Goal: Task Accomplishment & Management: Manage account settings

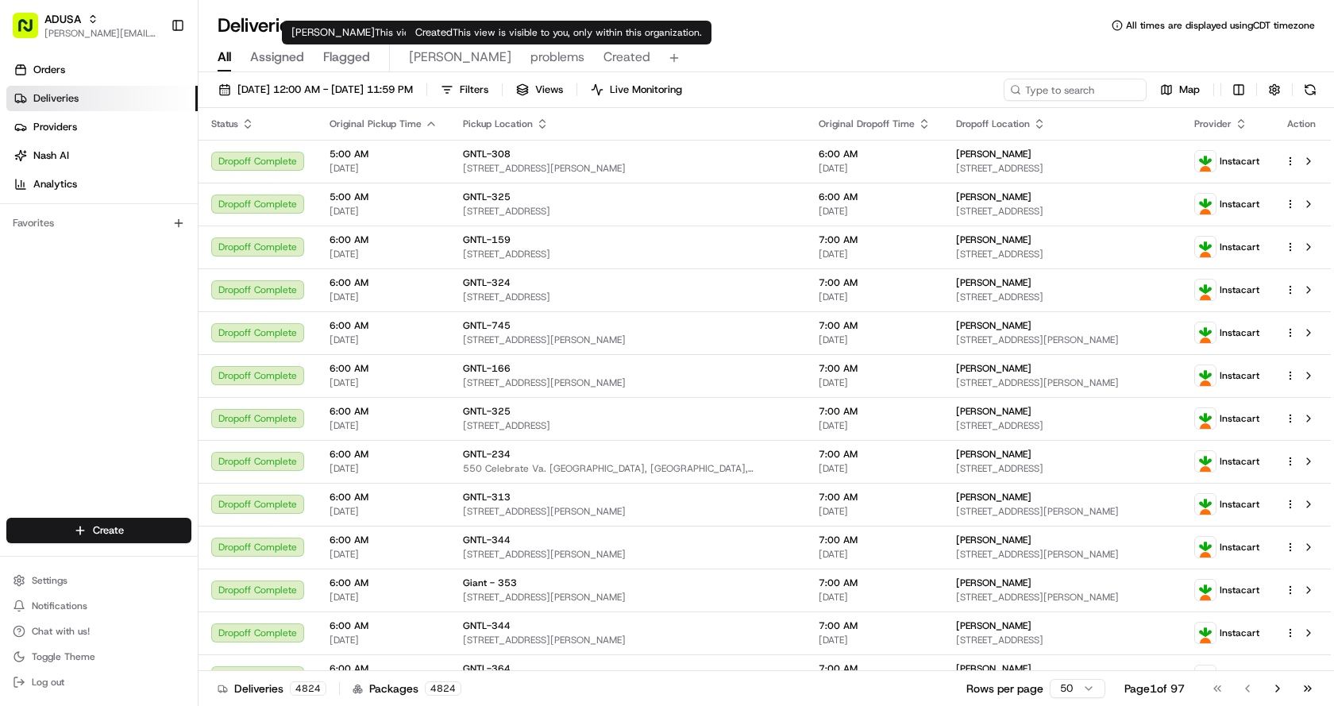
click at [604, 59] on span "Created" at bounding box center [627, 57] width 47 height 19
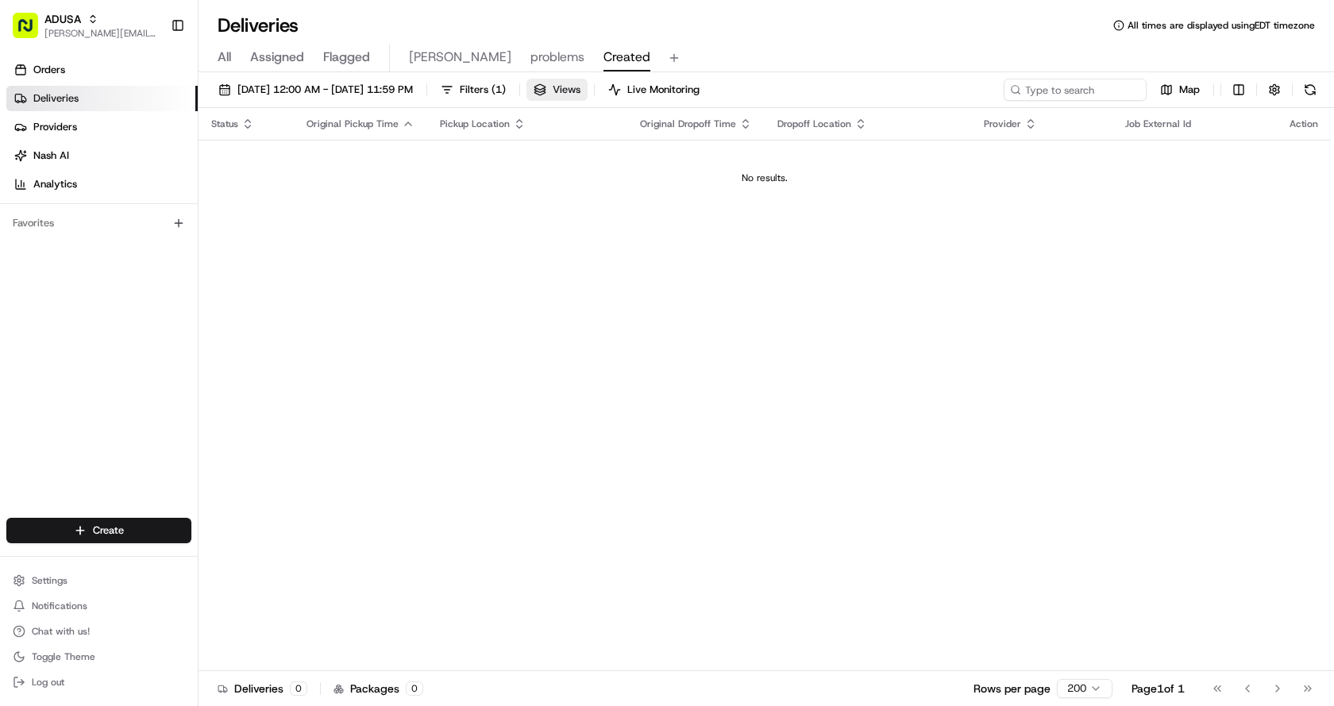
click at [588, 84] on button "Views" at bounding box center [557, 90] width 61 height 22
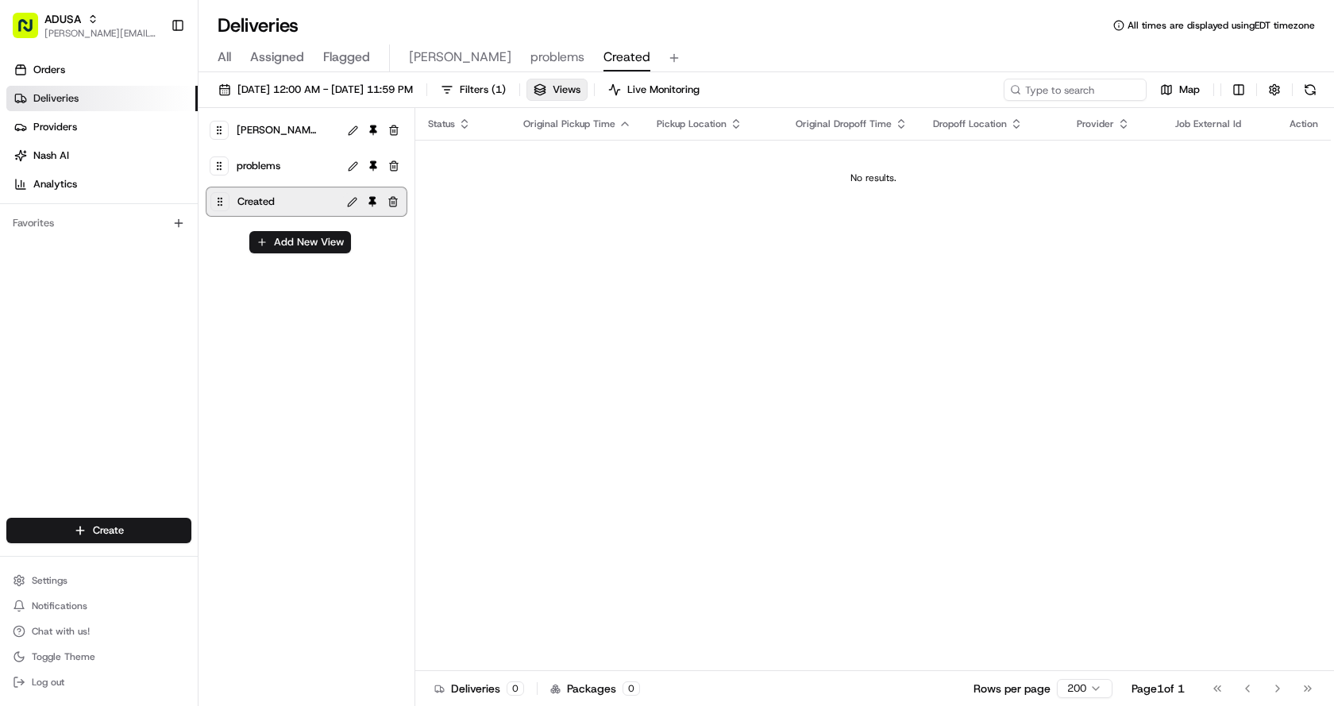
click at [353, 199] on button at bounding box center [352, 202] width 18 height 18
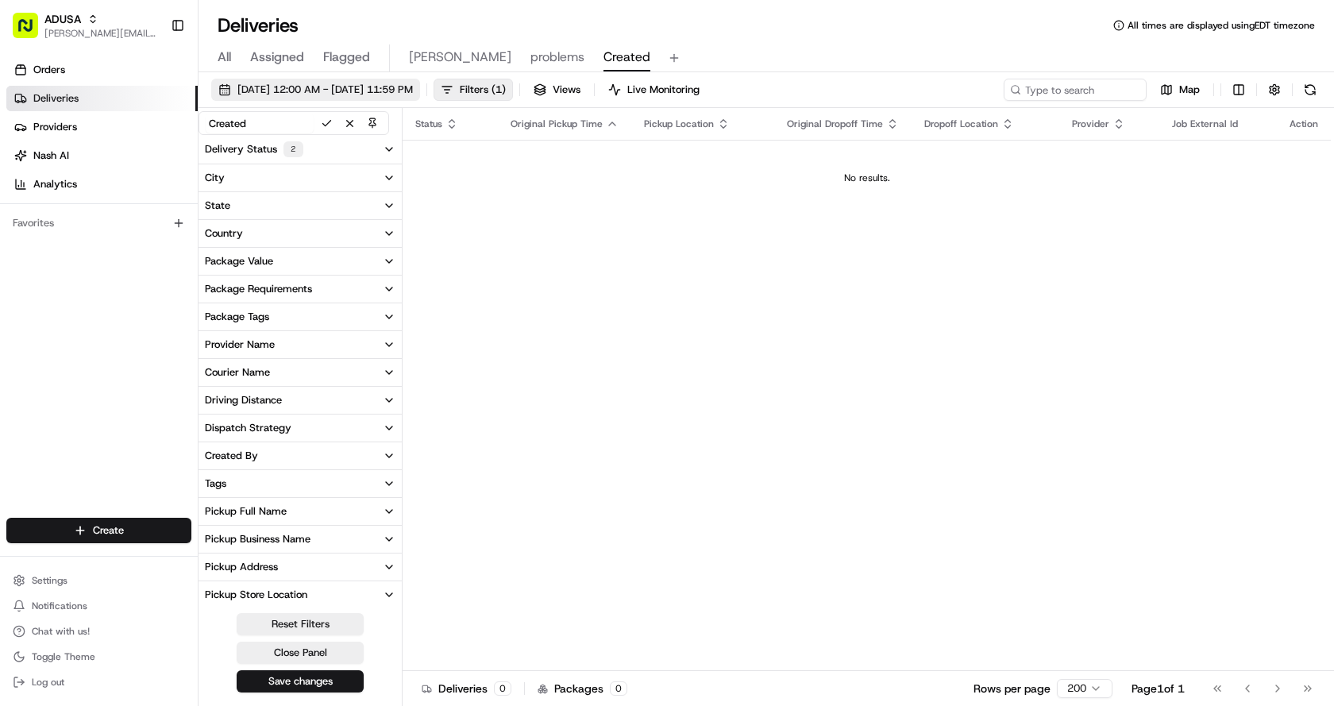
click at [261, 87] on span "[DATE] 12:00 AM - [DATE] 11:59 PM" at bounding box center [325, 90] width 176 height 14
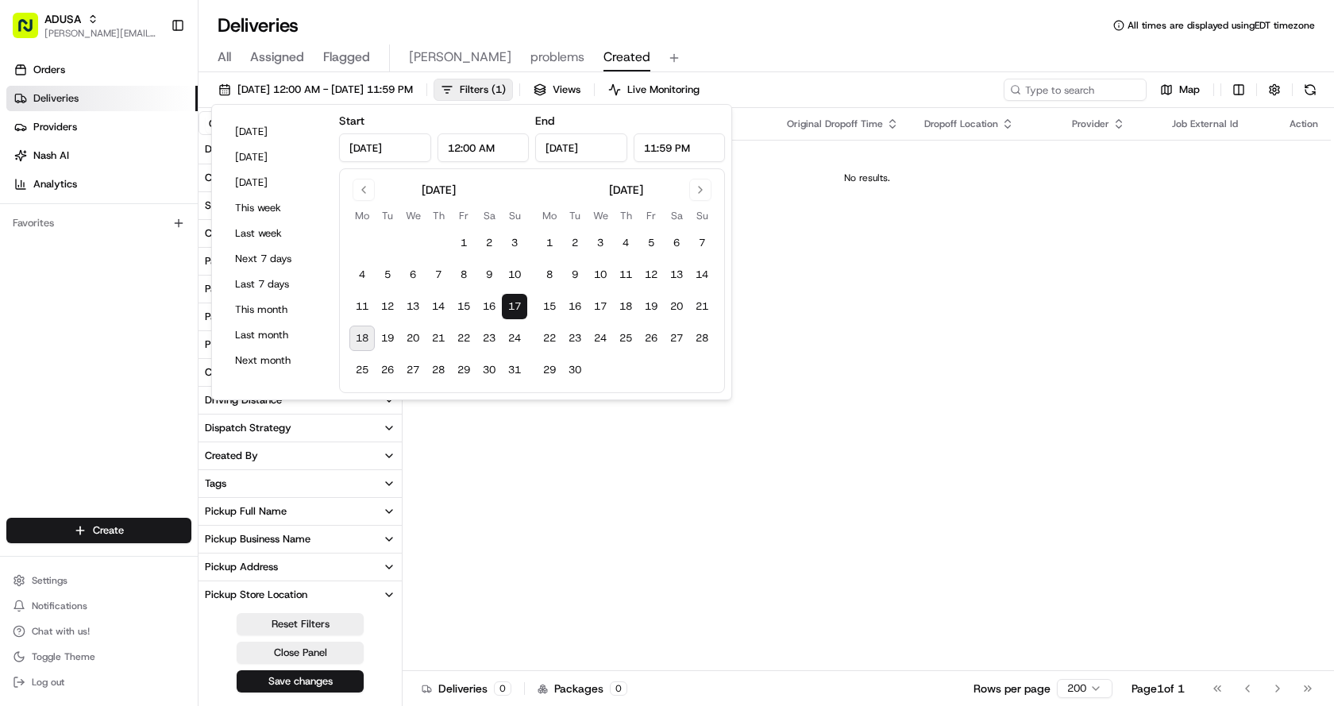
click at [365, 333] on button "18" at bounding box center [361, 338] width 25 height 25
type input "[DATE]"
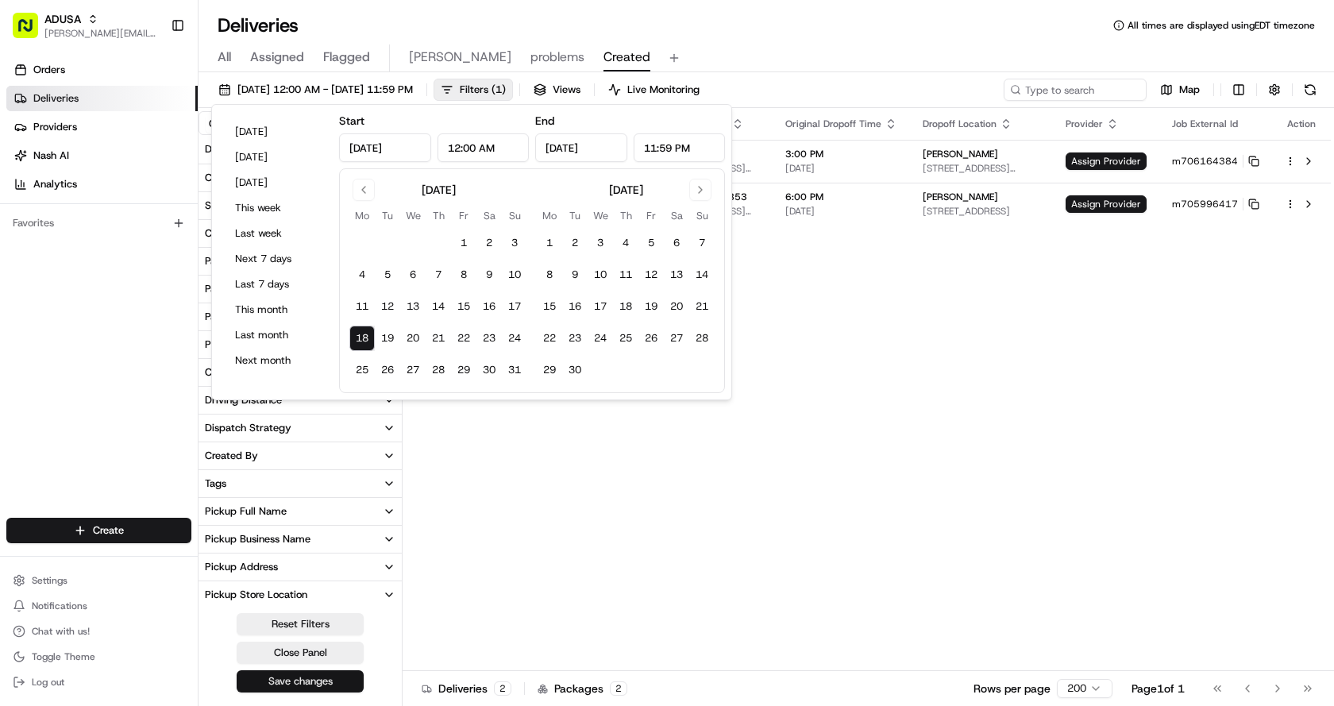
click at [309, 682] on button "Save changes" at bounding box center [300, 681] width 127 height 22
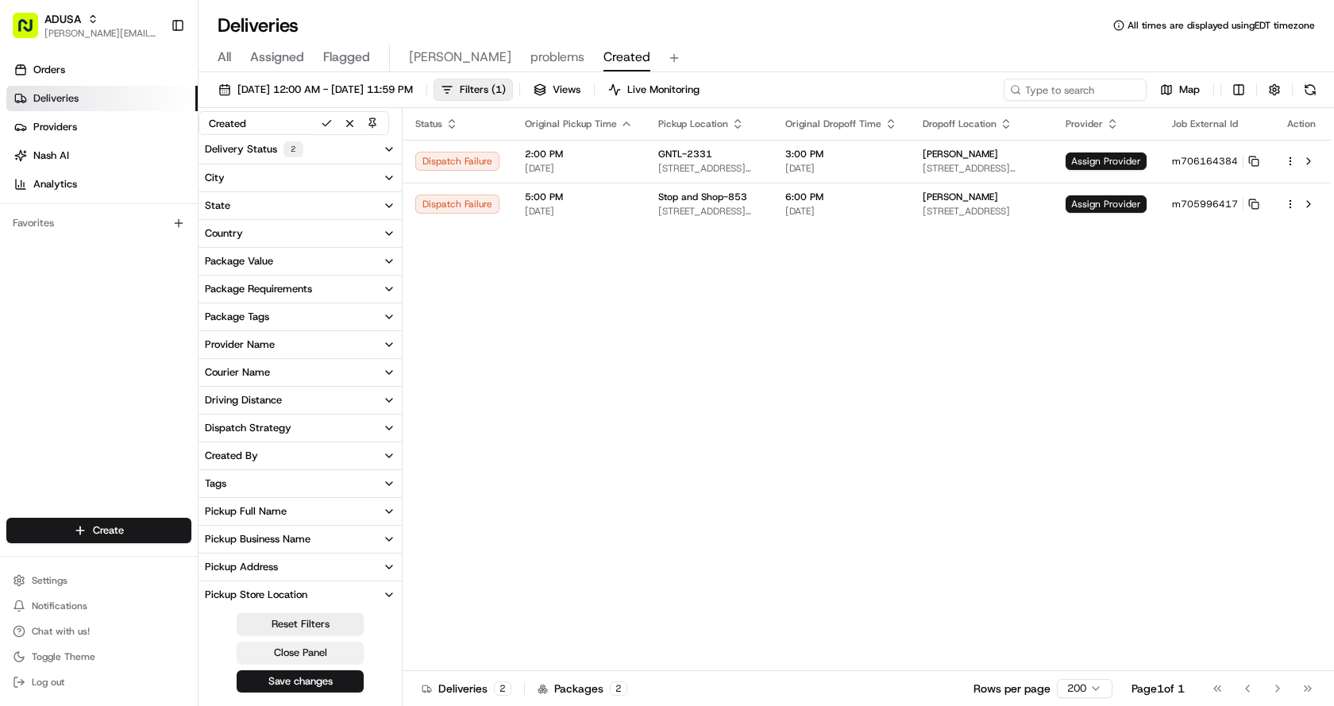
click at [301, 650] on button "Close Panel" at bounding box center [300, 653] width 127 height 22
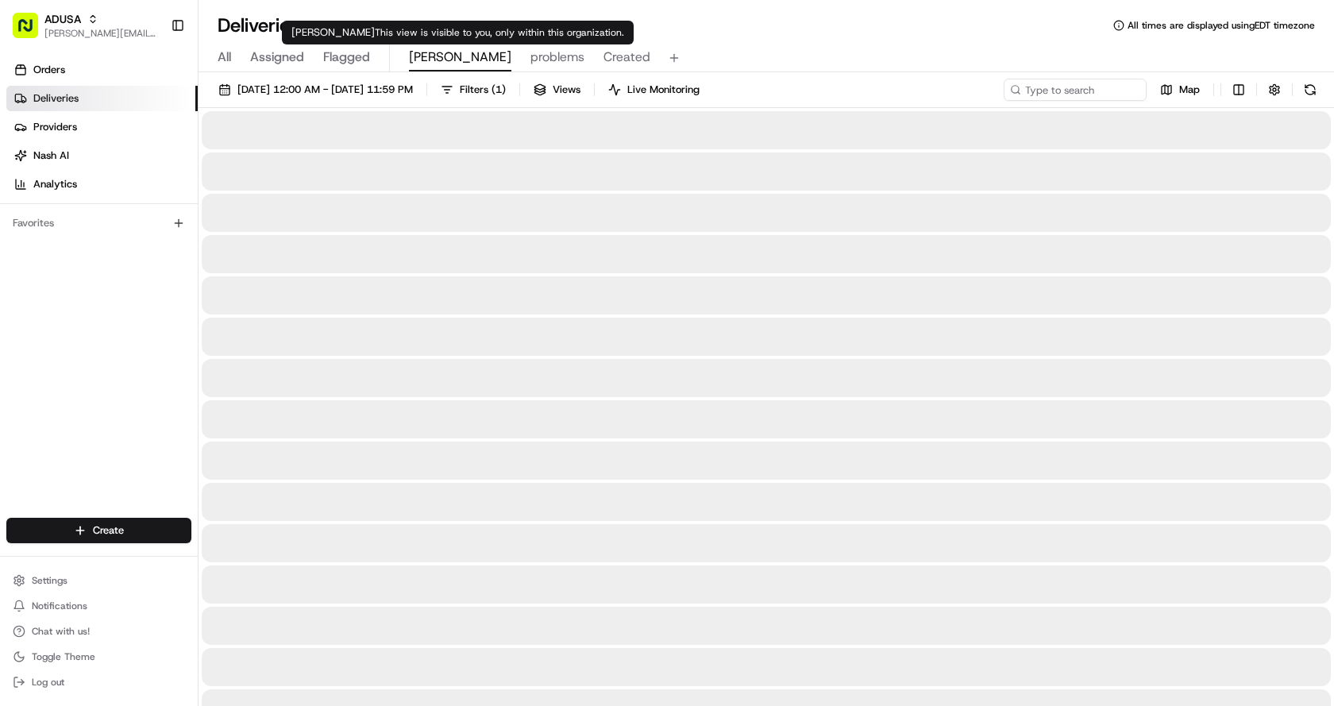
click at [433, 50] on span "[PERSON_NAME]" at bounding box center [460, 57] width 102 height 19
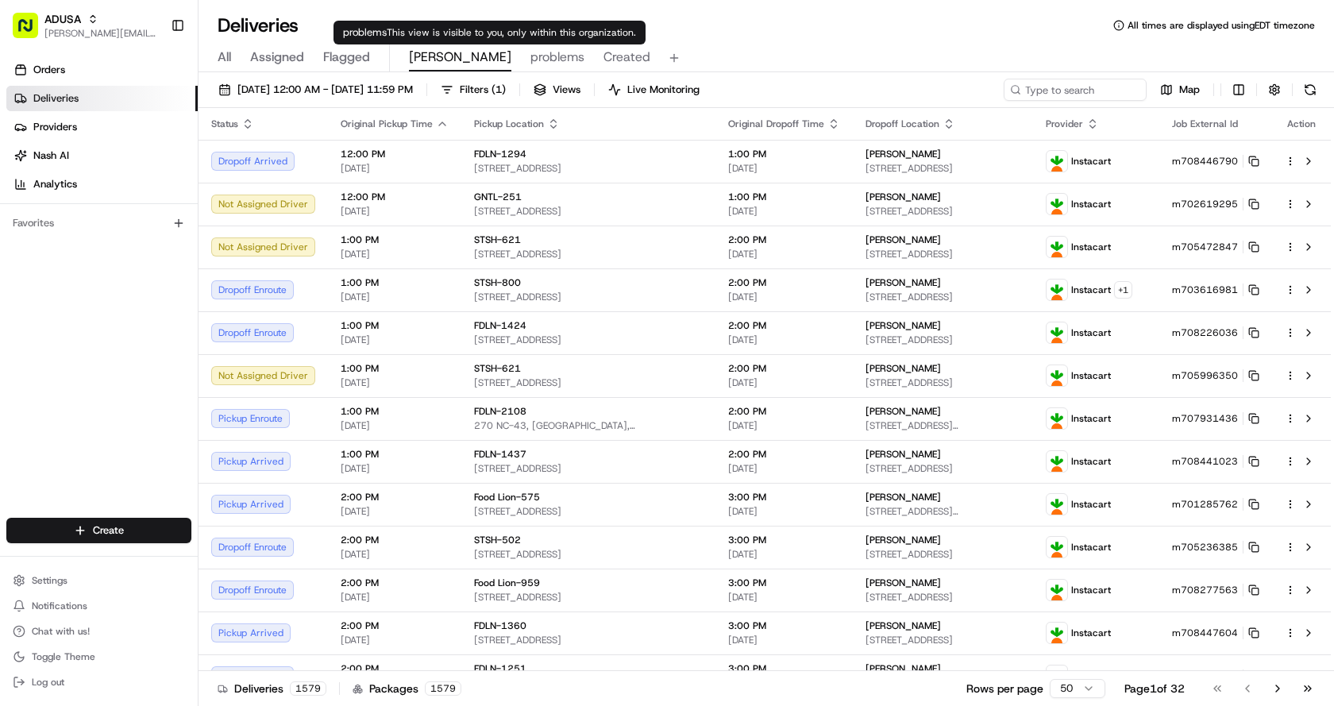
click at [531, 65] on span "problems" at bounding box center [558, 57] width 54 height 19
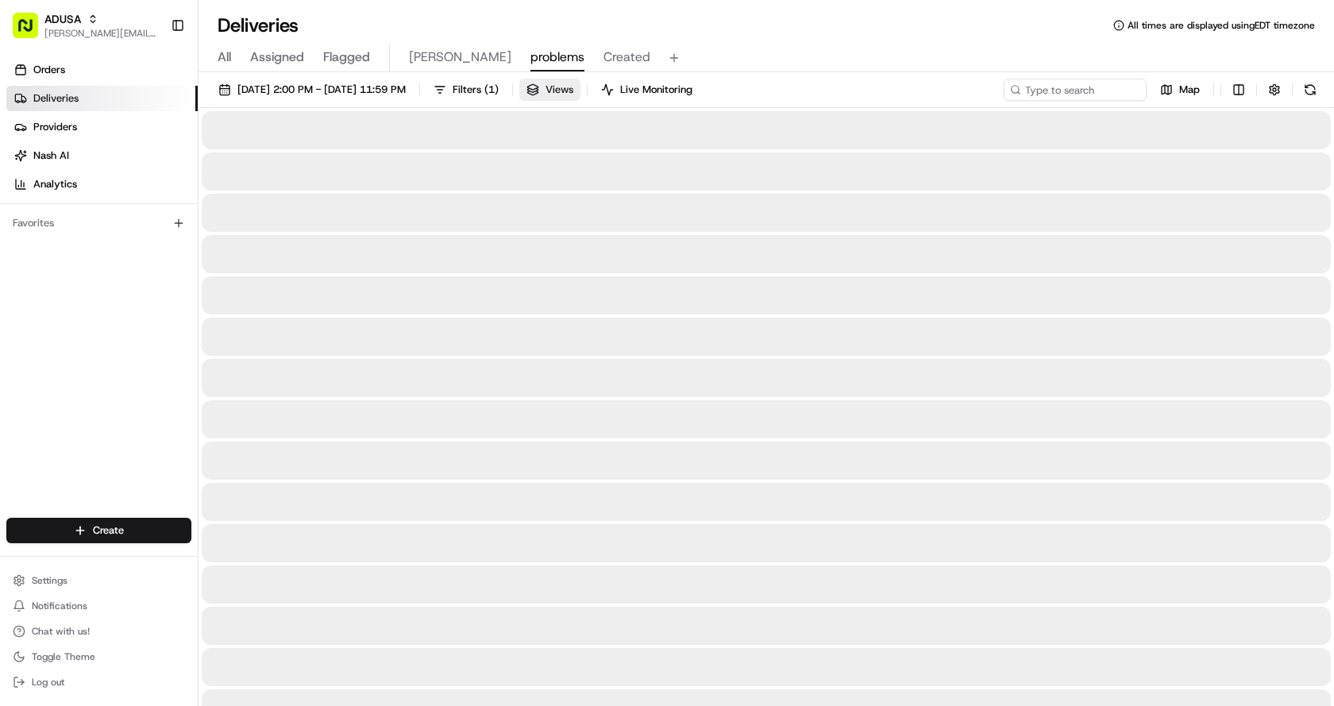
click at [573, 94] on span "Views" at bounding box center [560, 90] width 28 height 14
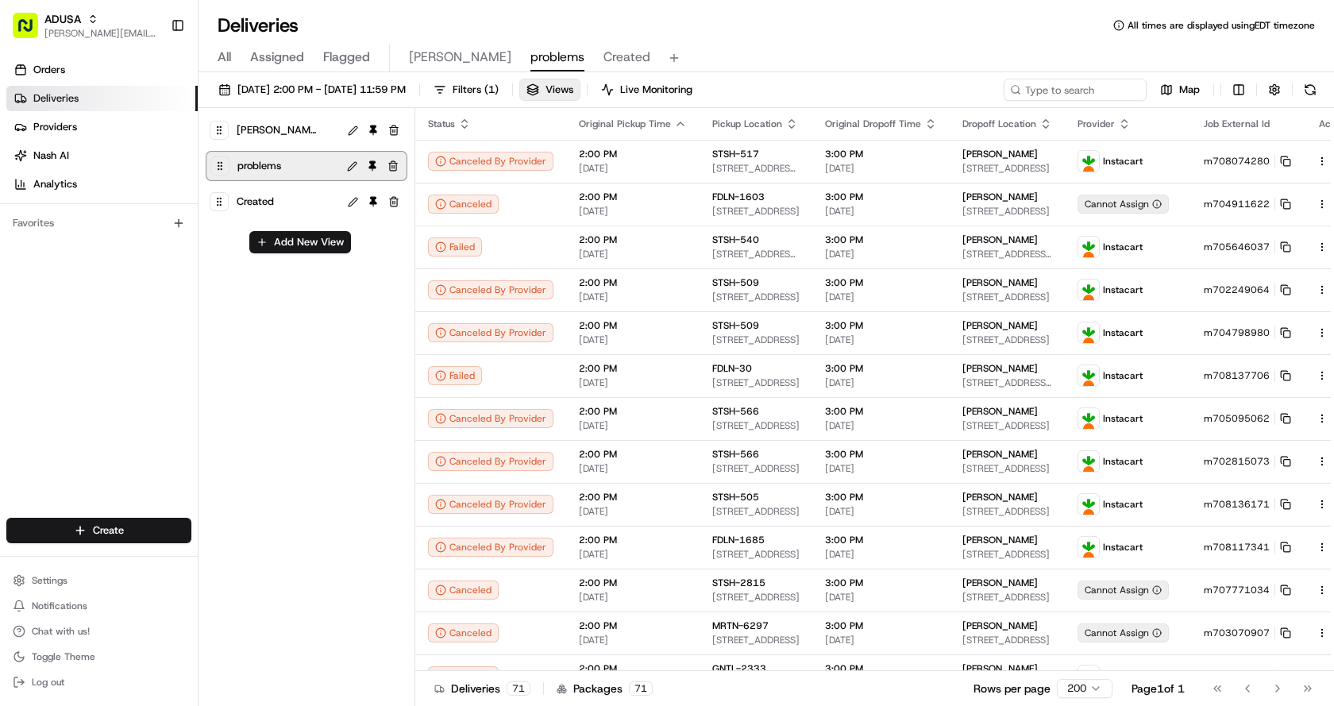
click at [351, 163] on button at bounding box center [352, 166] width 18 height 18
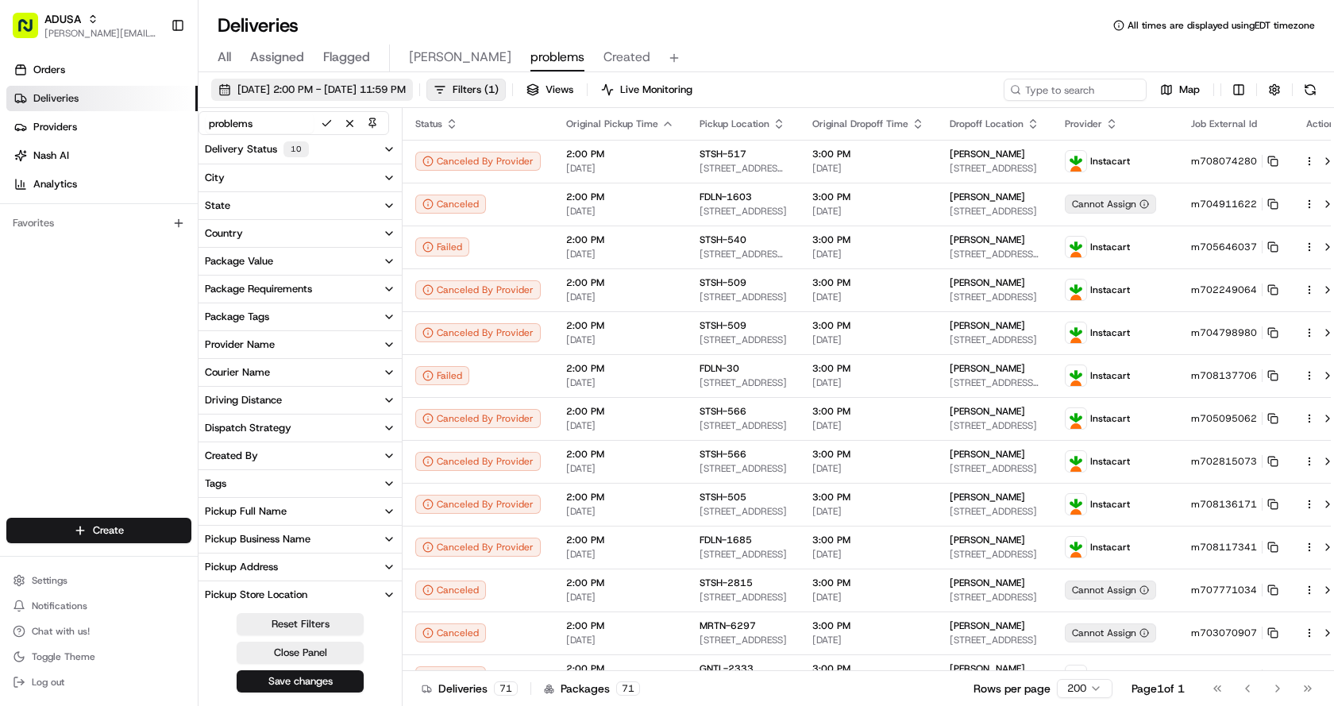
click at [265, 87] on span "[DATE] 2:00 PM - [DATE] 11:59 PM" at bounding box center [321, 90] width 168 height 14
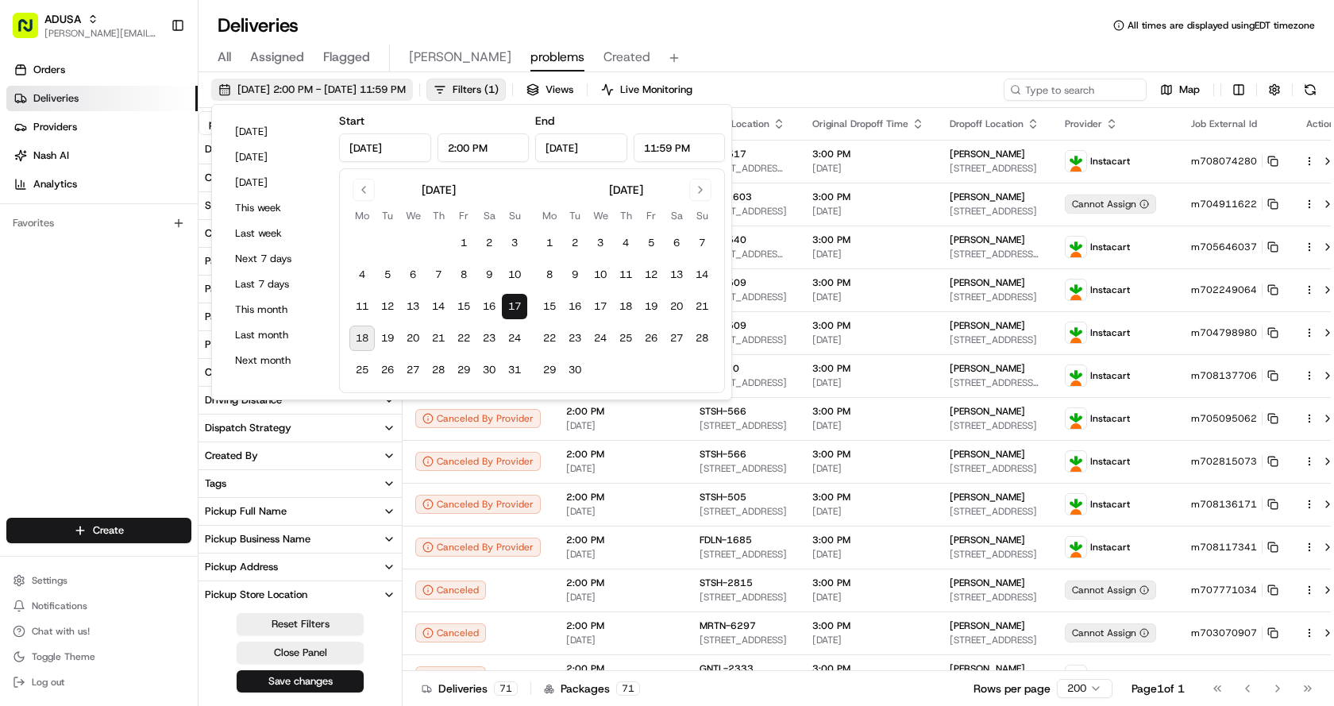
click at [265, 87] on span "[DATE] 2:00 PM - [DATE] 11:59 PM" at bounding box center [321, 90] width 168 height 14
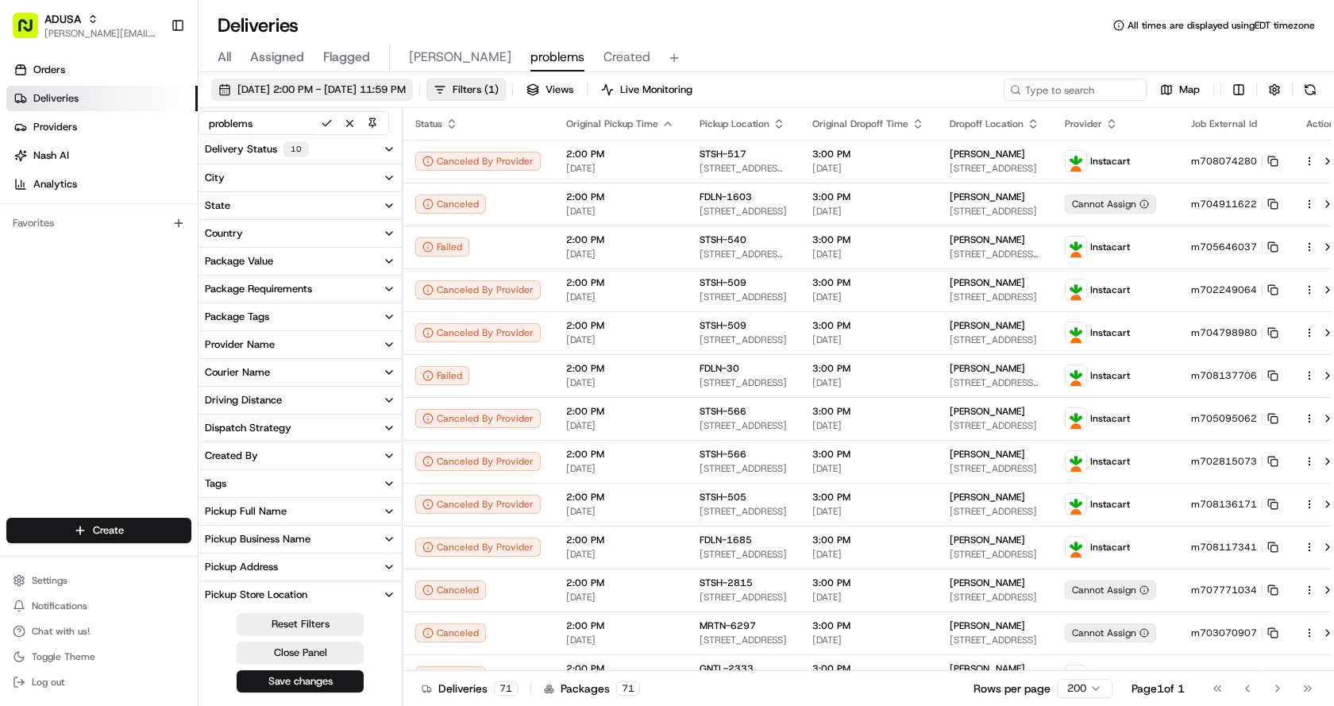
click at [265, 87] on span "[DATE] 2:00 PM - [DATE] 11:59 PM" at bounding box center [321, 90] width 168 height 14
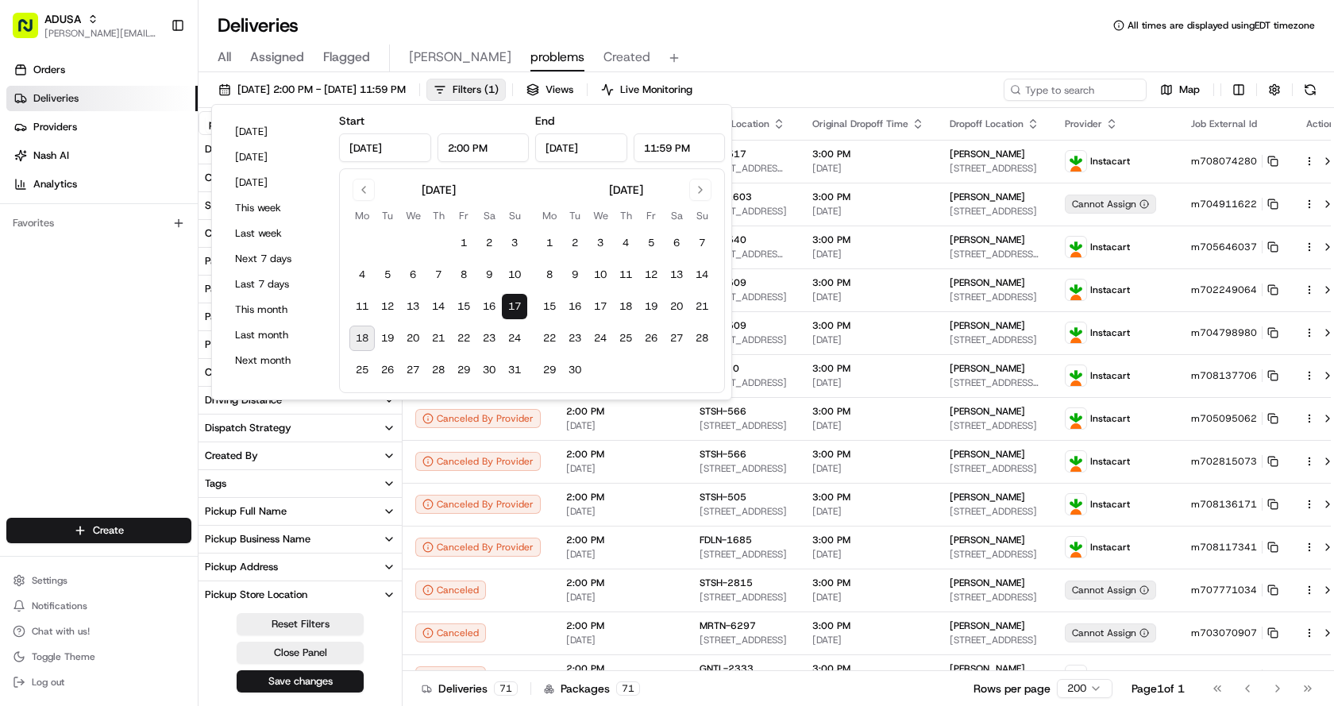
click at [361, 336] on button "18" at bounding box center [361, 338] width 25 height 25
type input "12:00 AM"
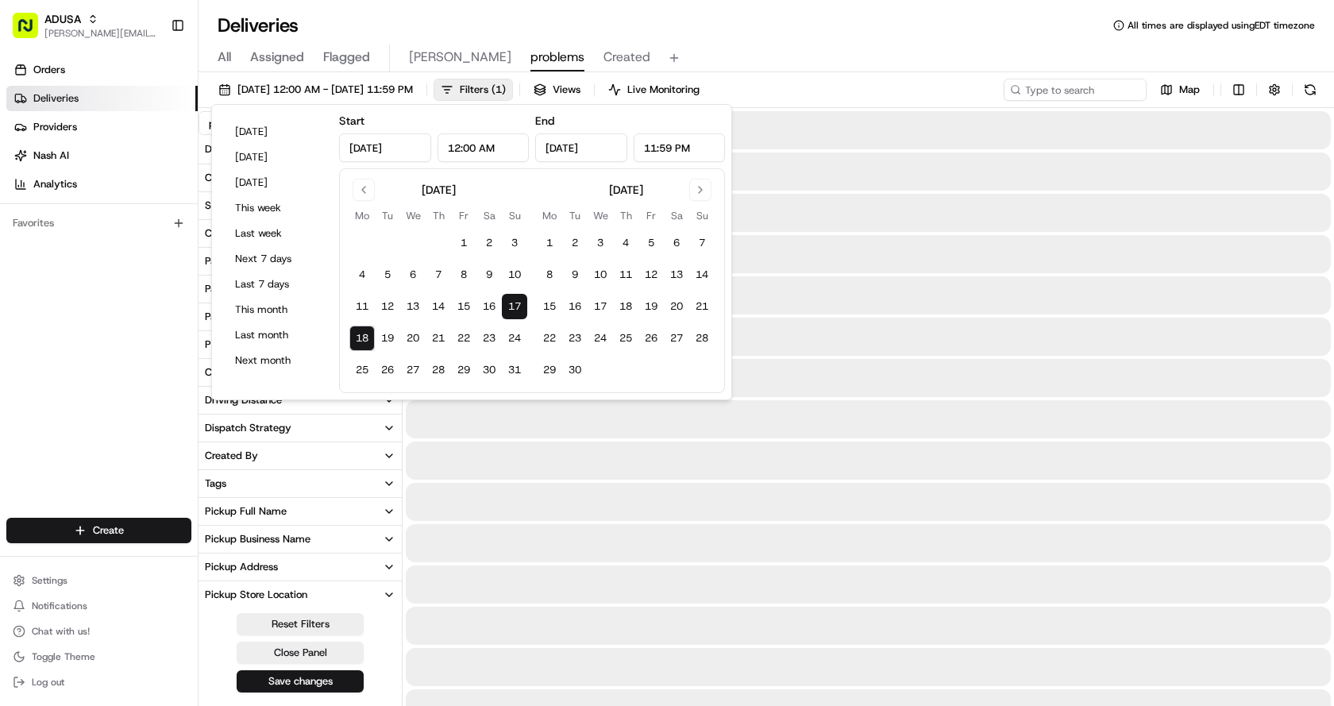
click at [514, 296] on button "17" at bounding box center [514, 306] width 25 height 25
click at [357, 341] on button "18" at bounding box center [361, 338] width 25 height 25
type input "[DATE]"
click at [357, 341] on button "18" at bounding box center [361, 338] width 25 height 25
type input "[DATE]"
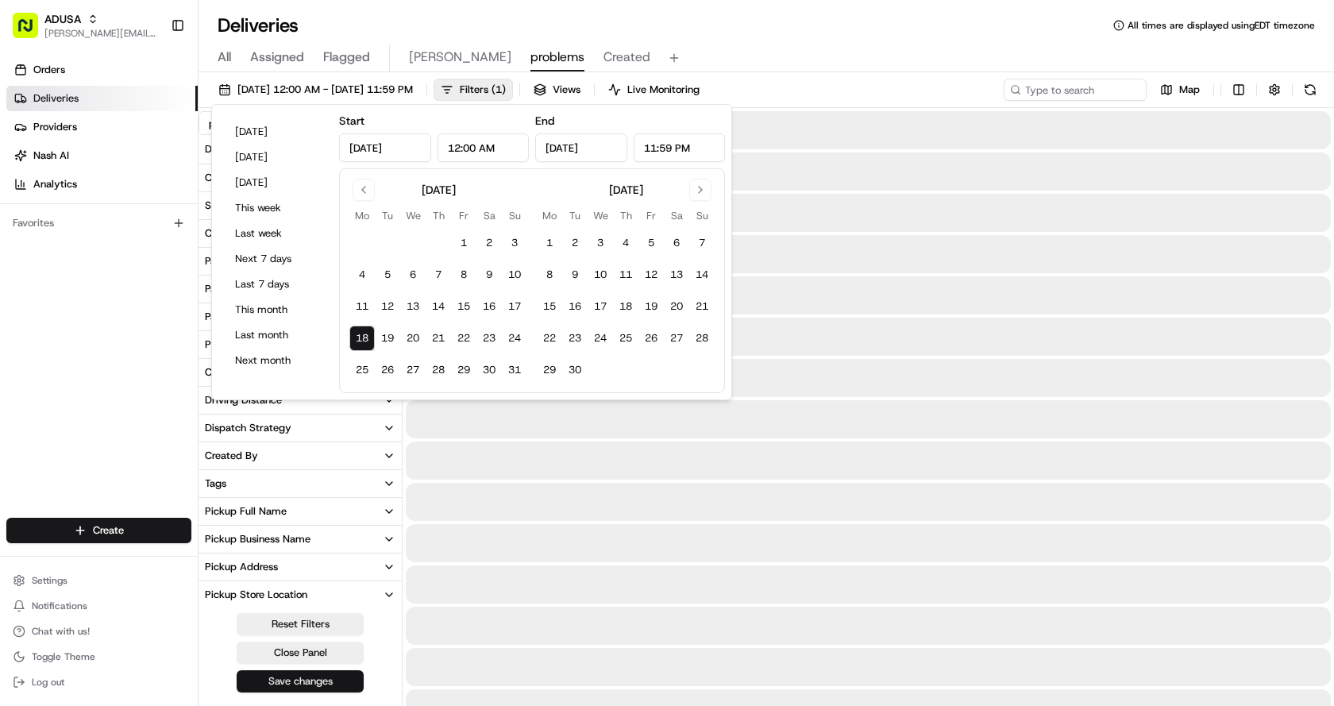
click at [314, 682] on button "Save changes" at bounding box center [300, 681] width 127 height 22
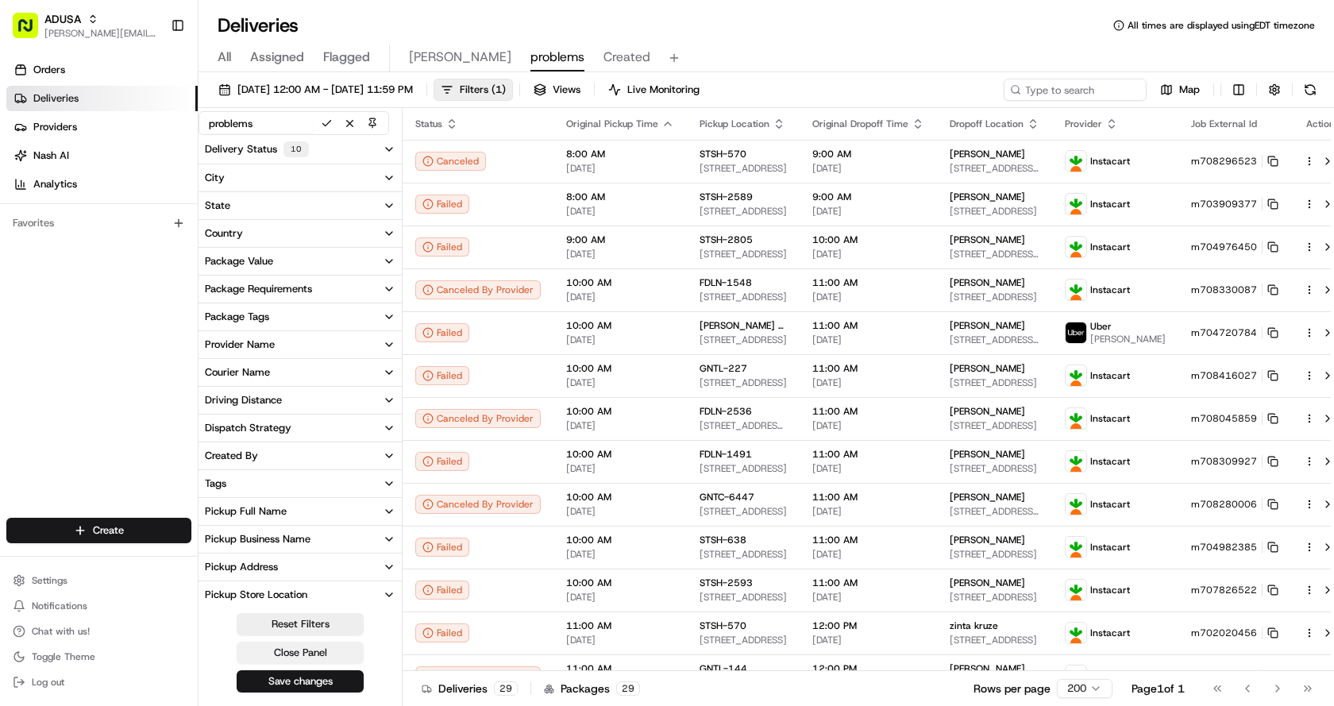
click at [299, 656] on button "Close Panel" at bounding box center [300, 653] width 127 height 22
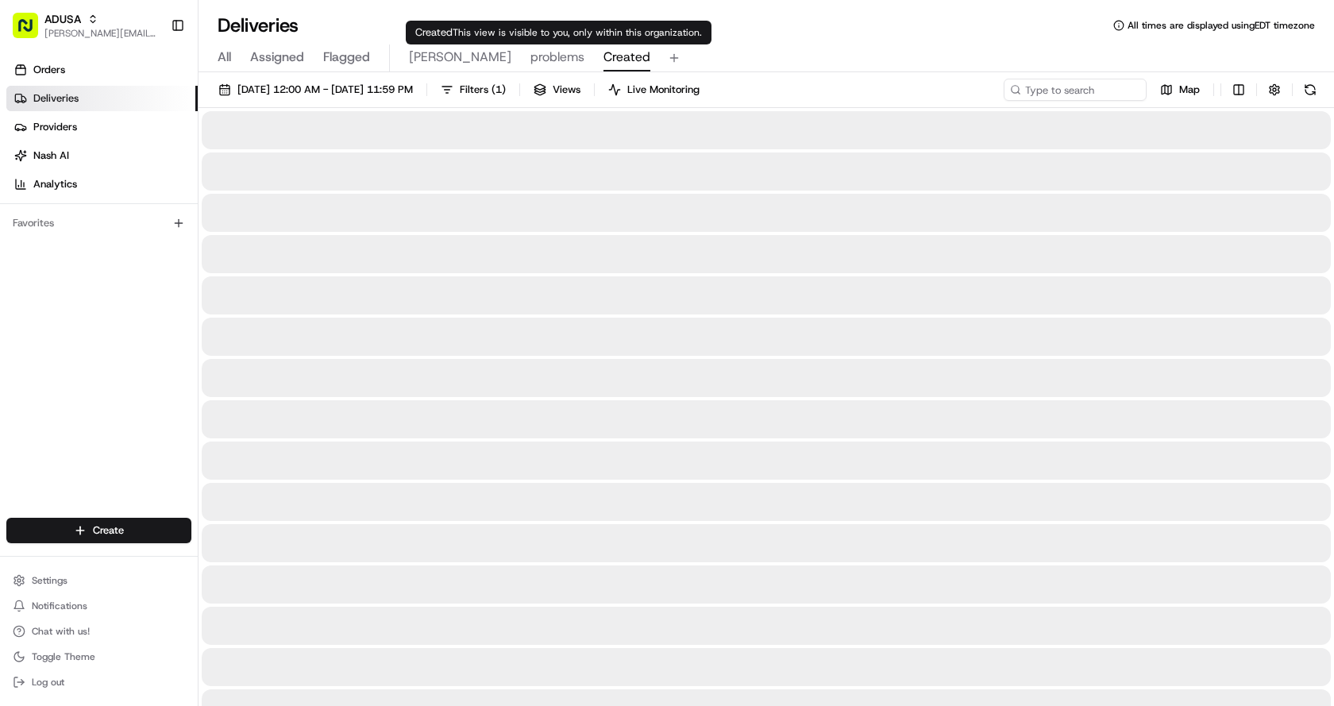
click at [604, 53] on span "Created" at bounding box center [627, 57] width 47 height 19
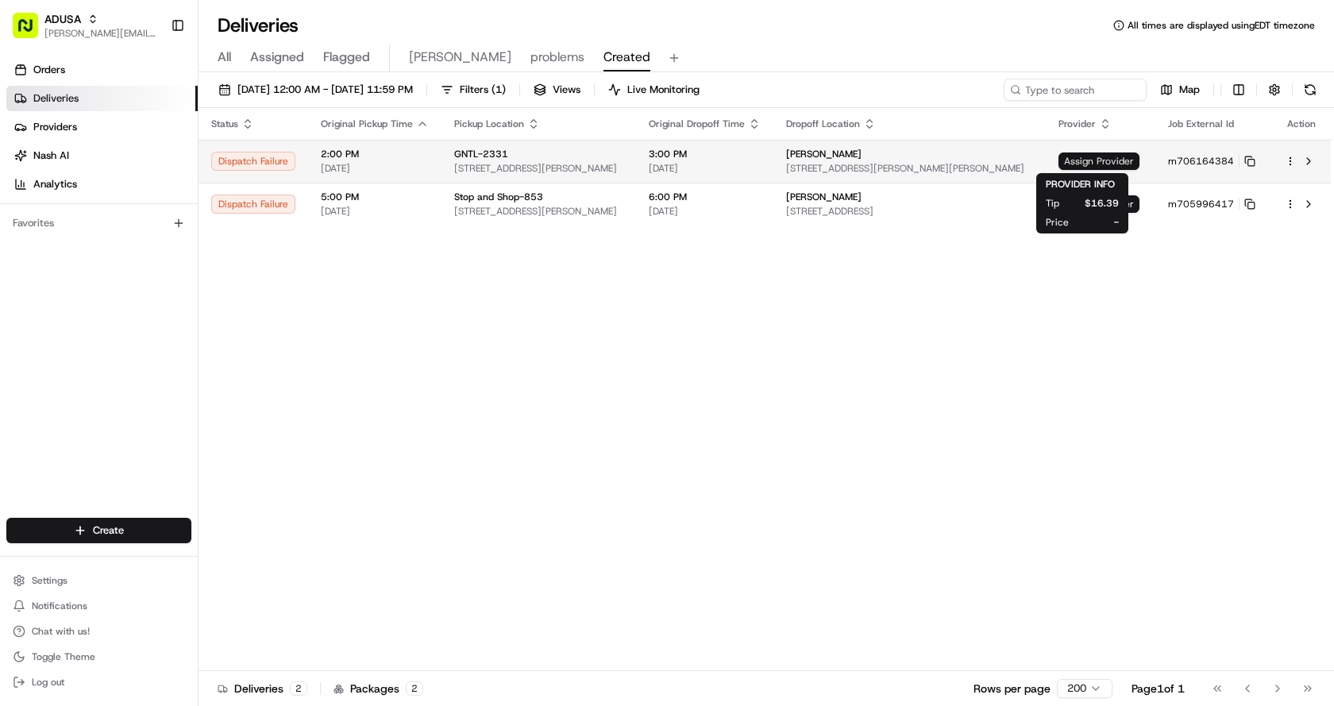
click at [1096, 164] on span "Assign Provider" at bounding box center [1099, 160] width 81 height 17
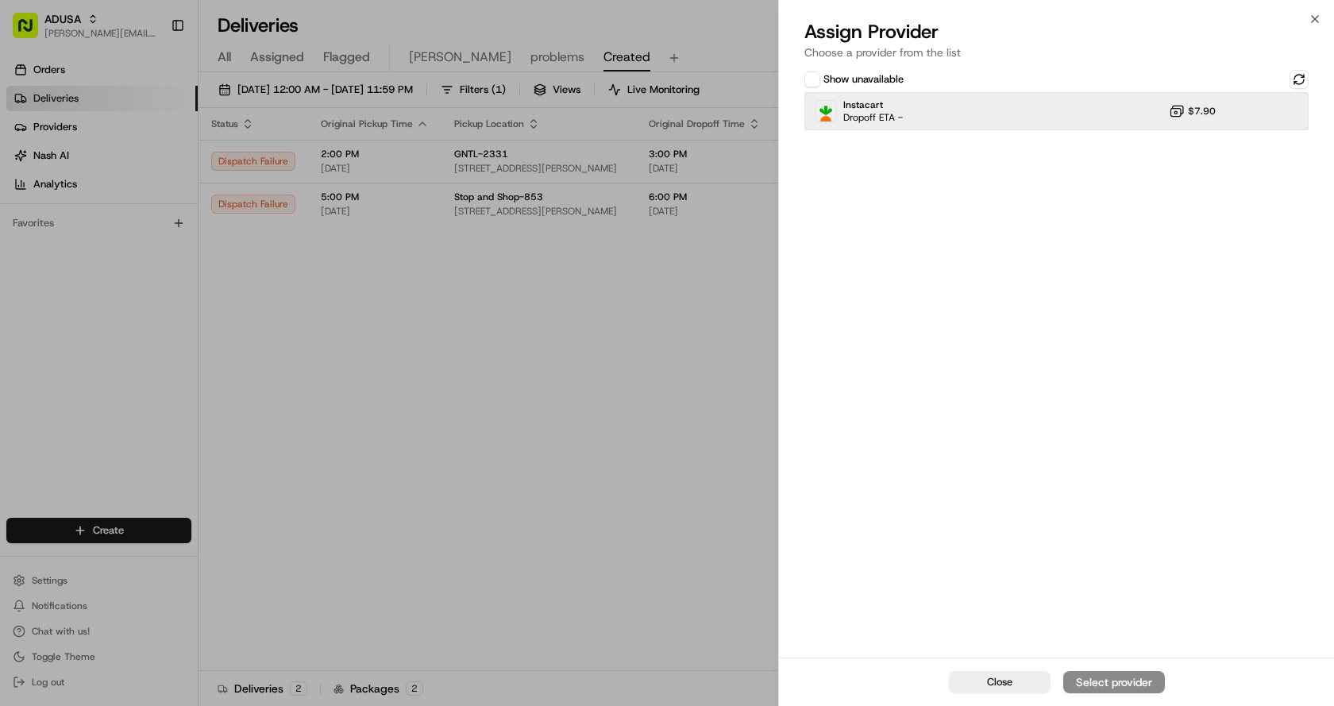
click at [941, 118] on div "Instacart Dropoff ETA - $7.90" at bounding box center [1057, 111] width 504 height 38
click at [1128, 672] on button "Assign Provider" at bounding box center [1114, 682] width 102 height 22
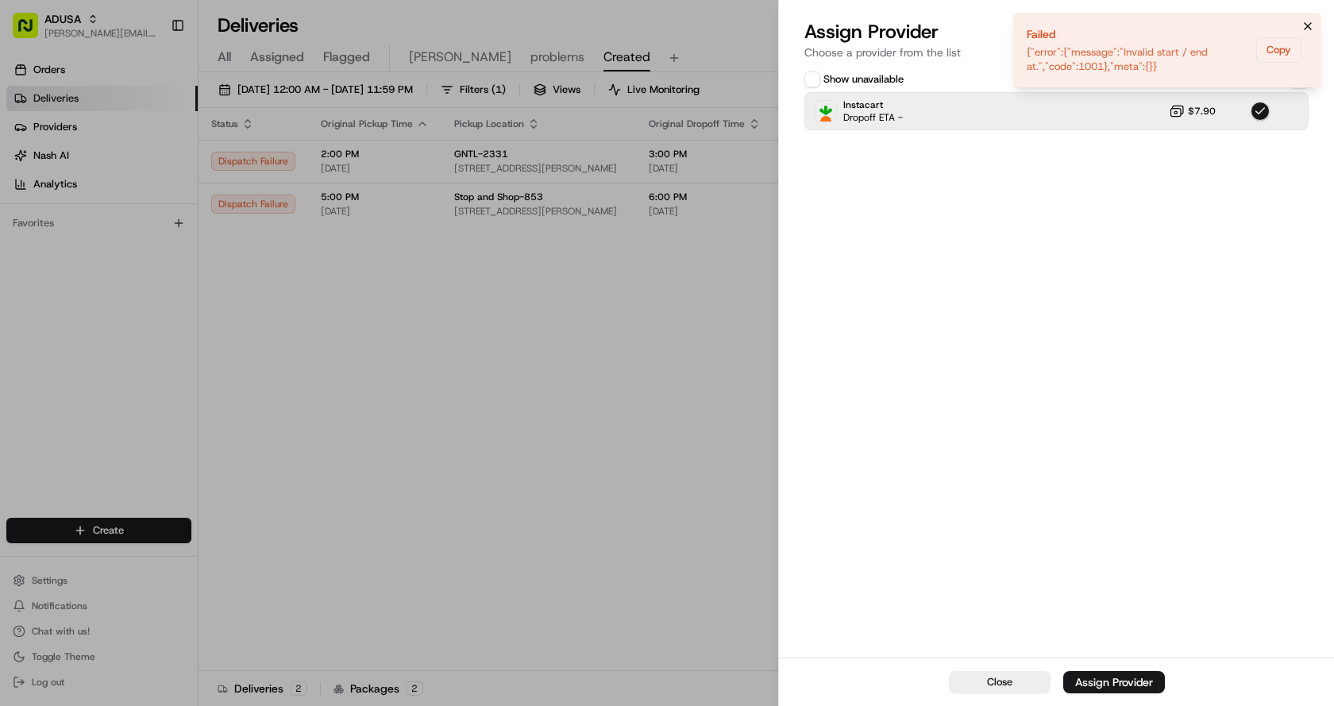
click at [1311, 25] on icon "Notifications (F8)" at bounding box center [1308, 26] width 13 height 13
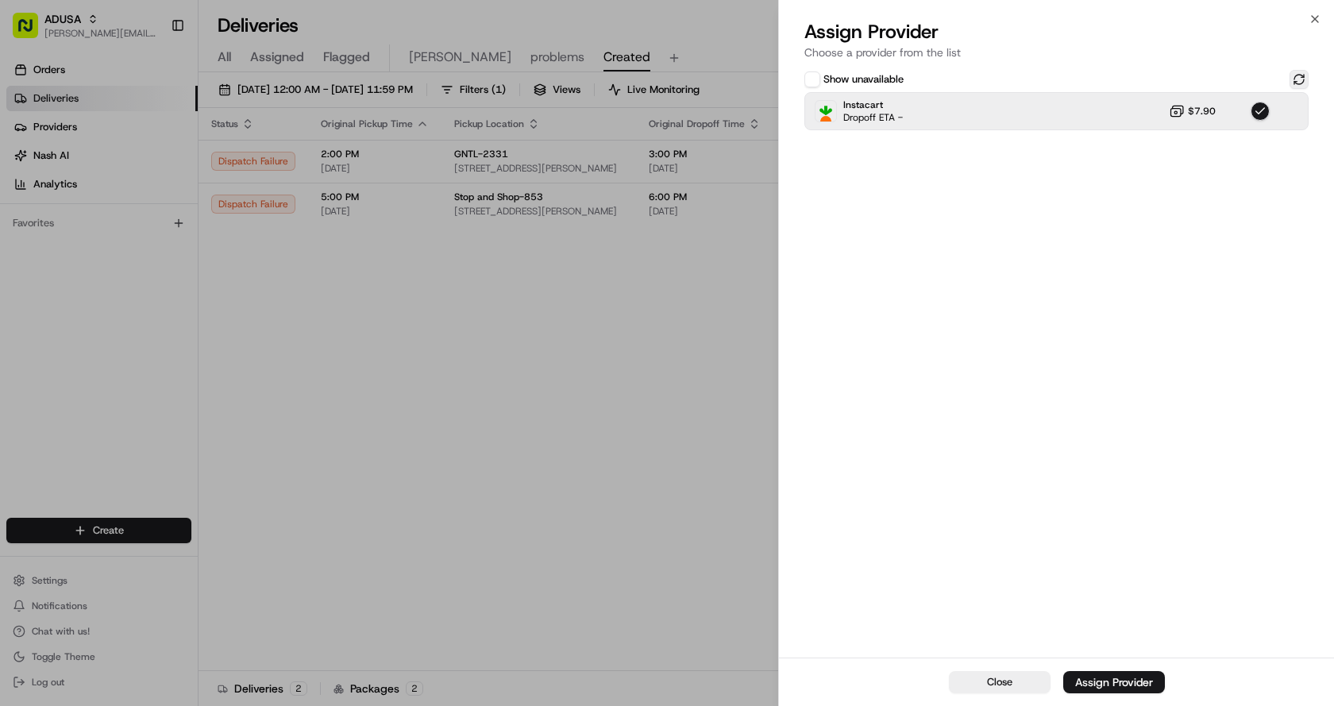
click at [1301, 79] on button at bounding box center [1299, 79] width 19 height 19
click at [1297, 79] on button at bounding box center [1299, 79] width 19 height 19
click at [1260, 113] on button "button" at bounding box center [1260, 111] width 19 height 19
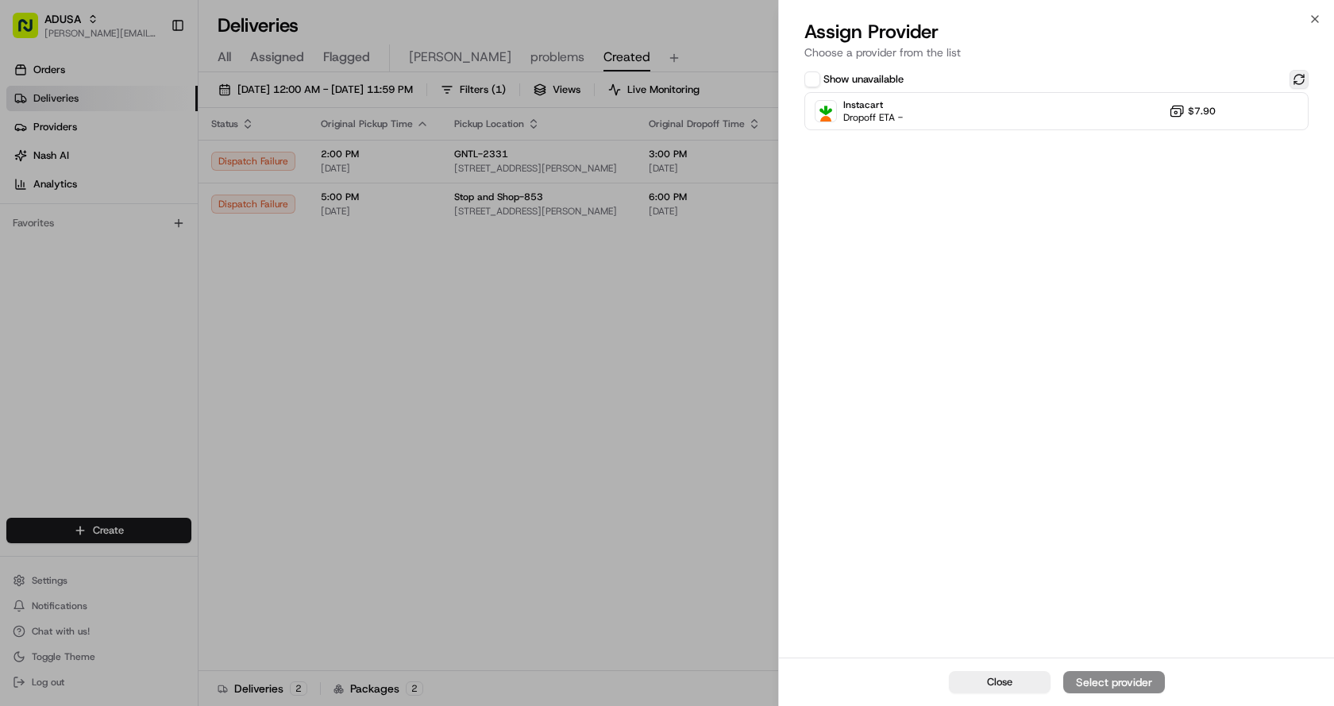
click at [1299, 79] on button at bounding box center [1299, 79] width 19 height 19
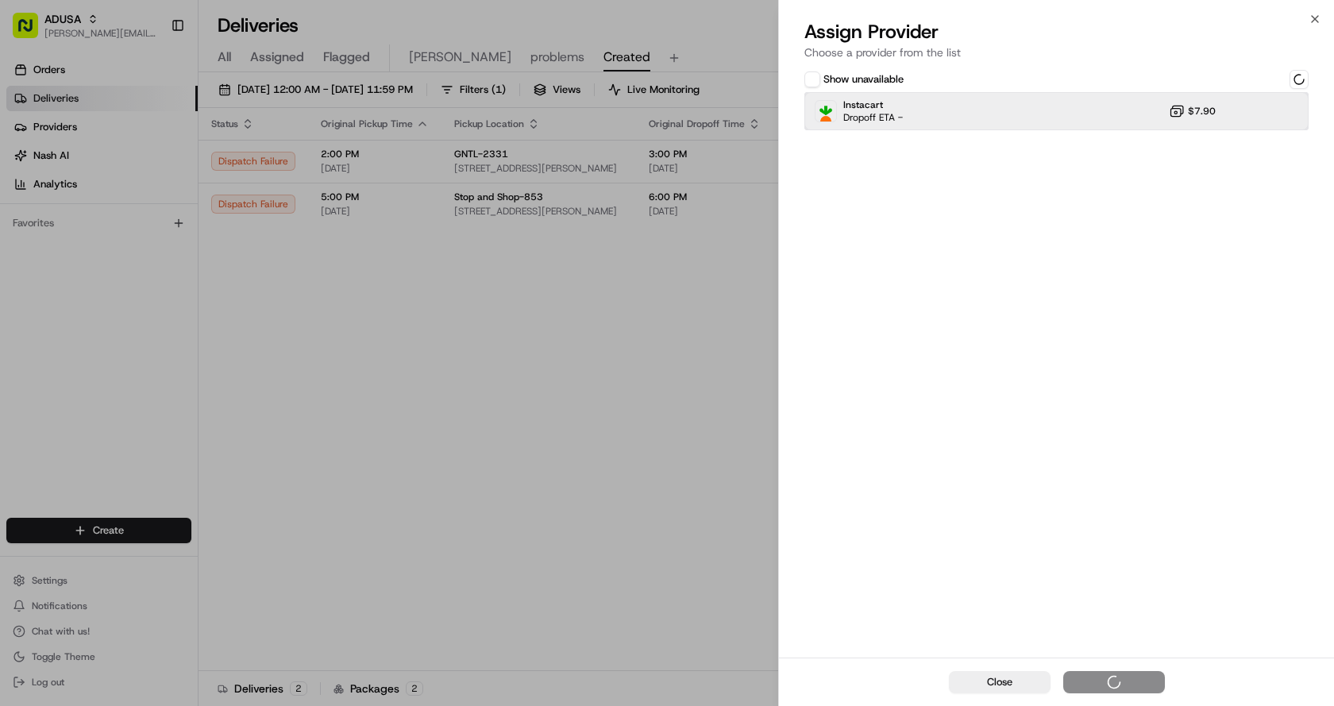
click at [1102, 110] on div "Instacart Dropoff ETA - $7.90" at bounding box center [1057, 111] width 504 height 38
click at [1127, 677] on div "Assign Provider" at bounding box center [1114, 682] width 78 height 16
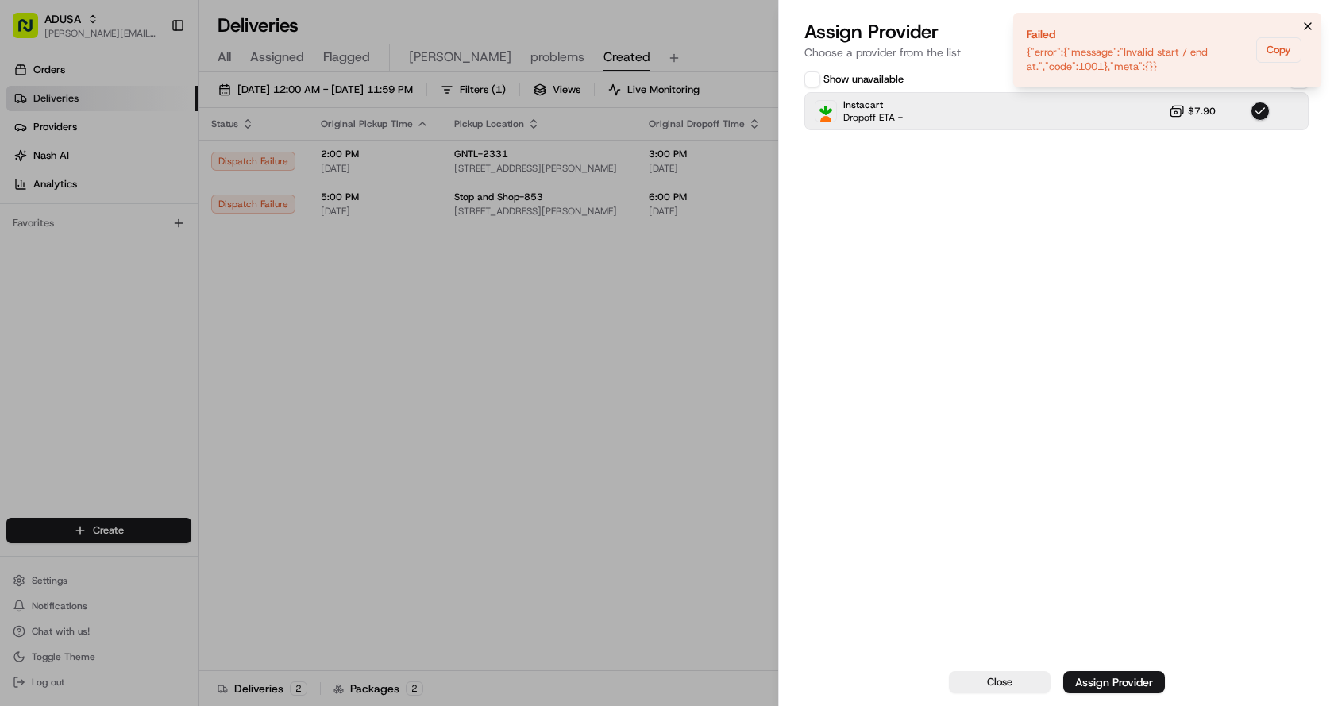
click at [1306, 20] on icon "Notifications (F8)" at bounding box center [1308, 26] width 13 height 13
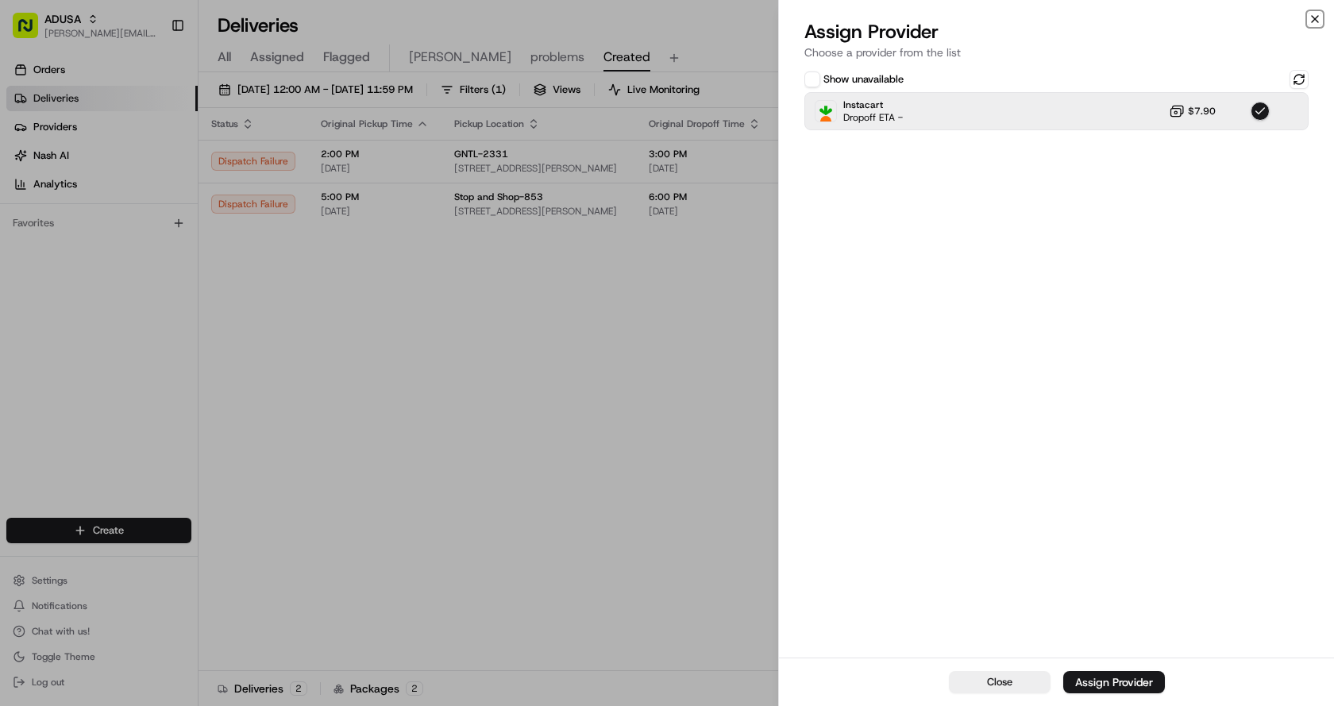
click at [1313, 20] on icon "button" at bounding box center [1315, 19] width 13 height 13
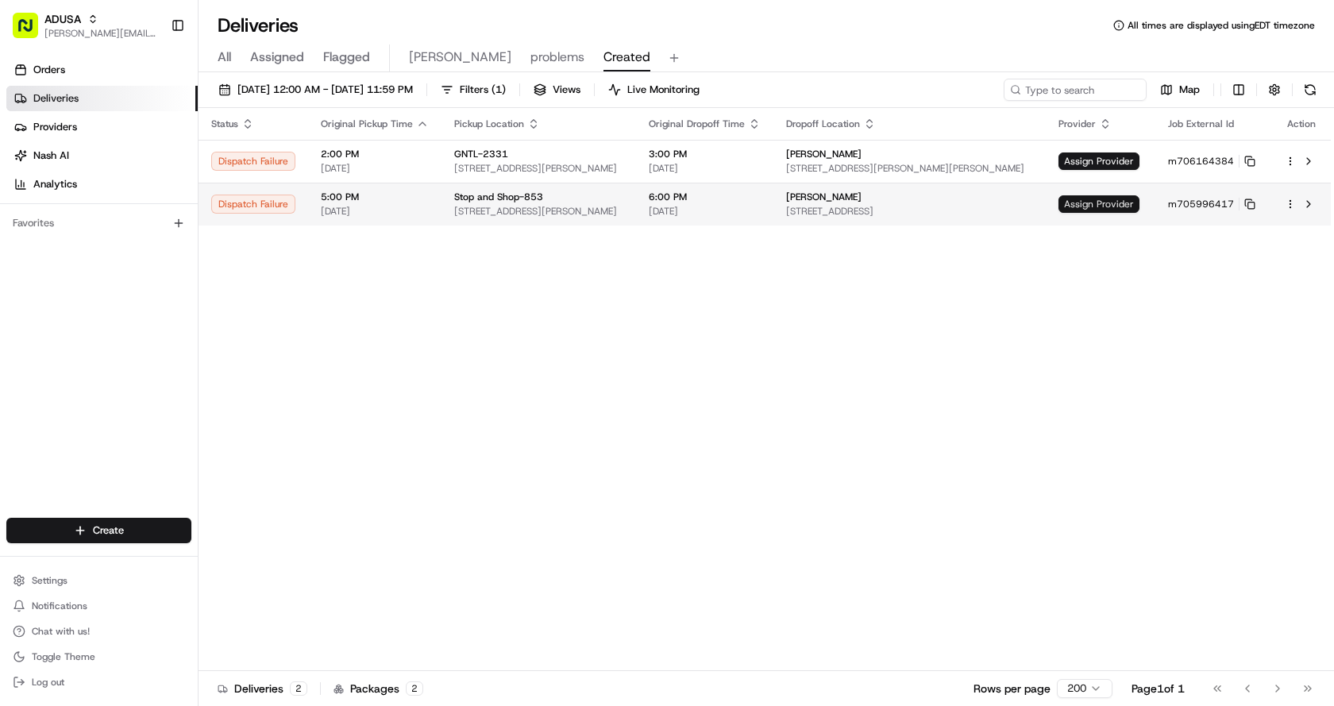
click at [1067, 197] on span "Assign Provider" at bounding box center [1099, 203] width 81 height 17
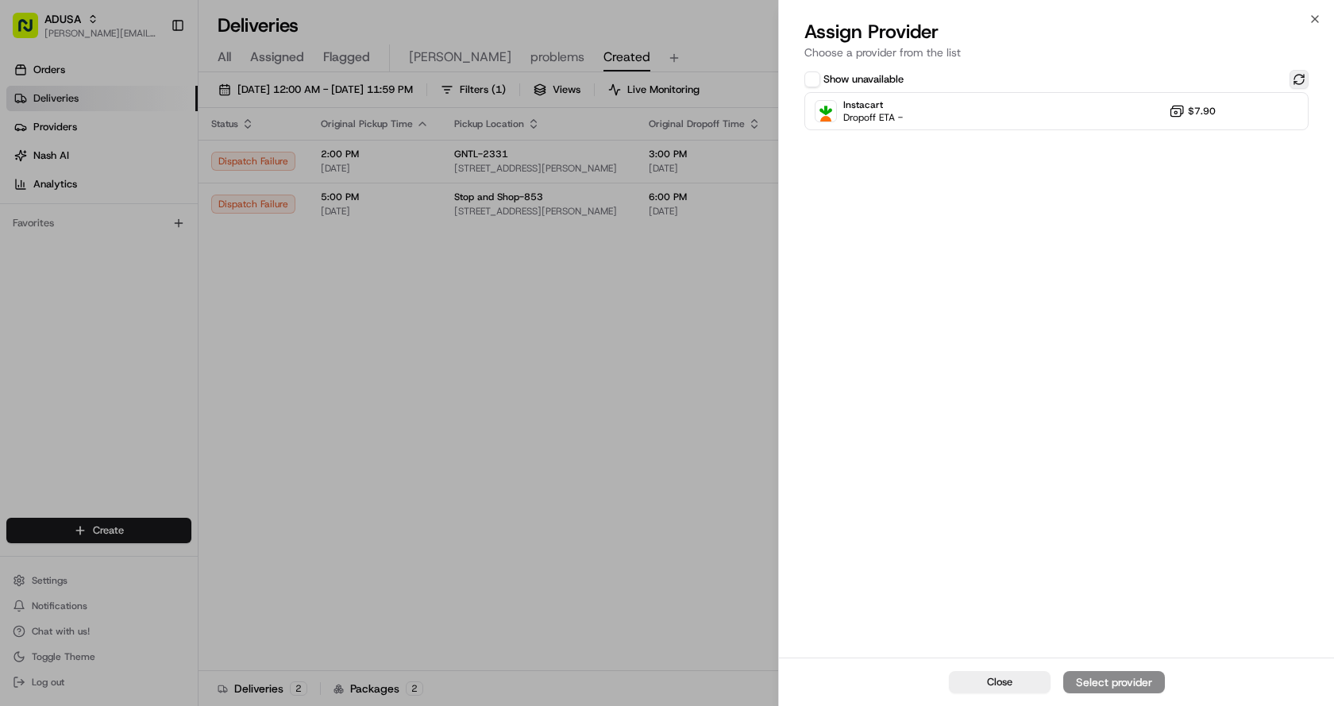
click at [1295, 80] on button at bounding box center [1299, 79] width 19 height 19
click at [940, 110] on div "Instacart Dropoff ETA - $7.90" at bounding box center [1057, 111] width 504 height 38
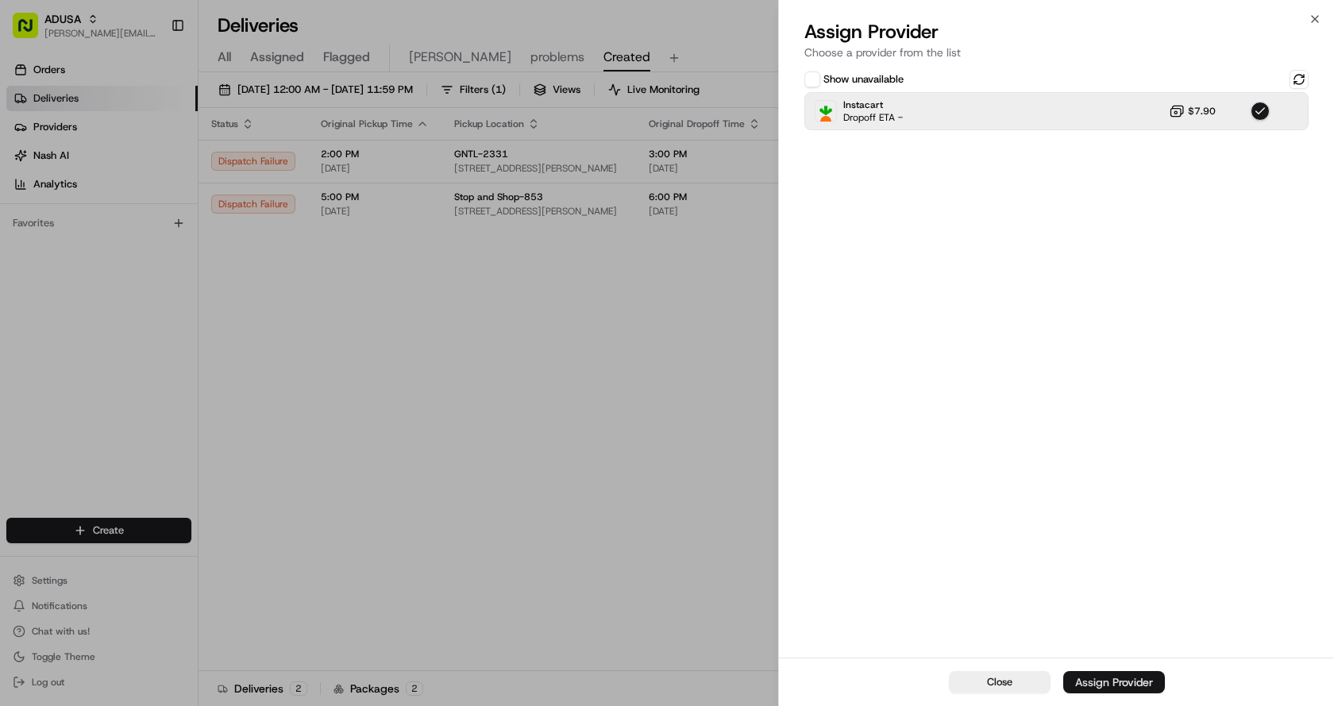
click at [1114, 686] on div "Assign Provider" at bounding box center [1114, 682] width 78 height 16
click at [1003, 683] on span "Close" at bounding box center [999, 682] width 25 height 14
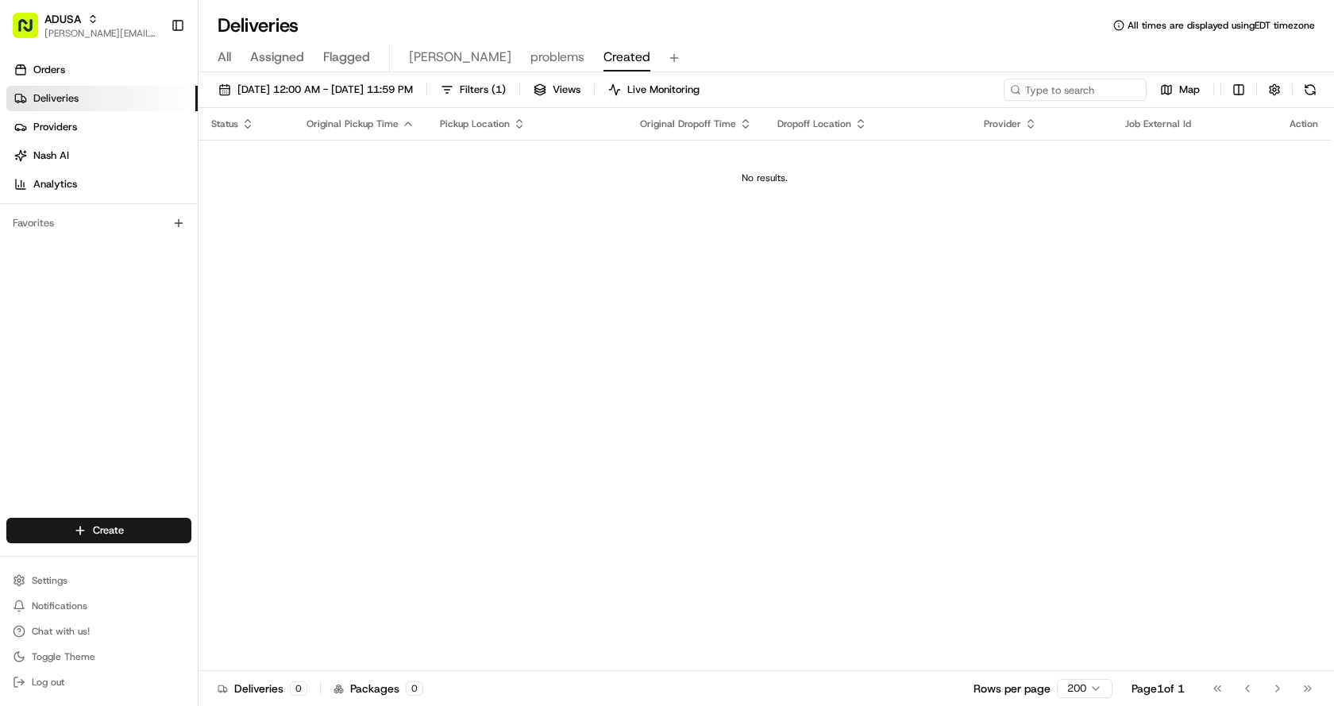
drag, startPoint x: 746, startPoint y: 315, endPoint x: 703, endPoint y: 12, distance: 305.6
click at [744, 280] on div "Status Original Pickup Time Pickup Location Original Dropoff Time Dropoff Locat…" at bounding box center [765, 389] width 1133 height 563
